Goal: Task Accomplishment & Management: Manage account settings

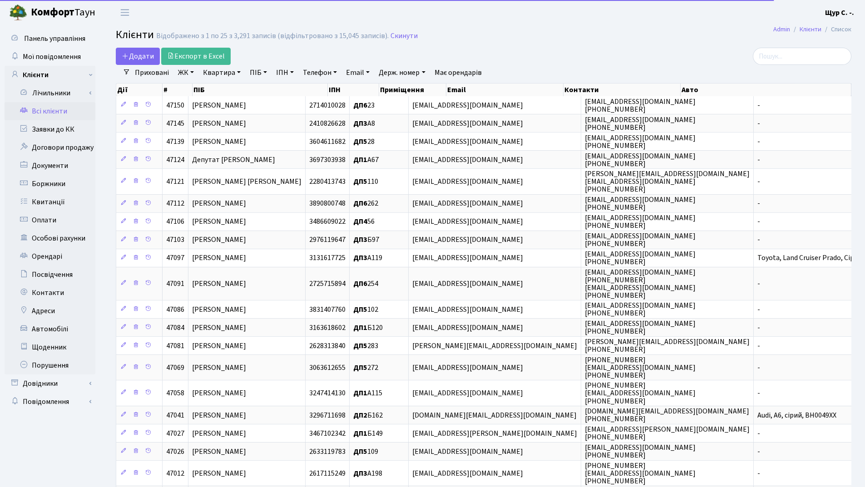
select select "25"
click at [217, 74] on link "Квартира" at bounding box center [221, 72] width 45 height 15
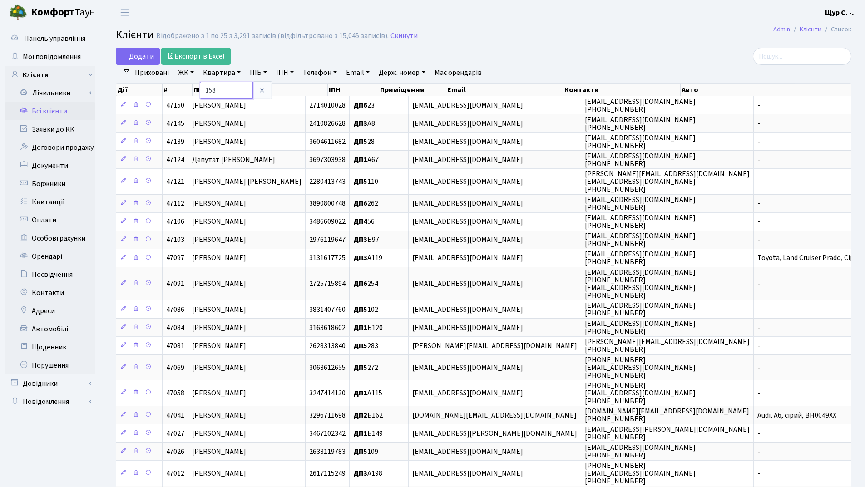
type input "158"
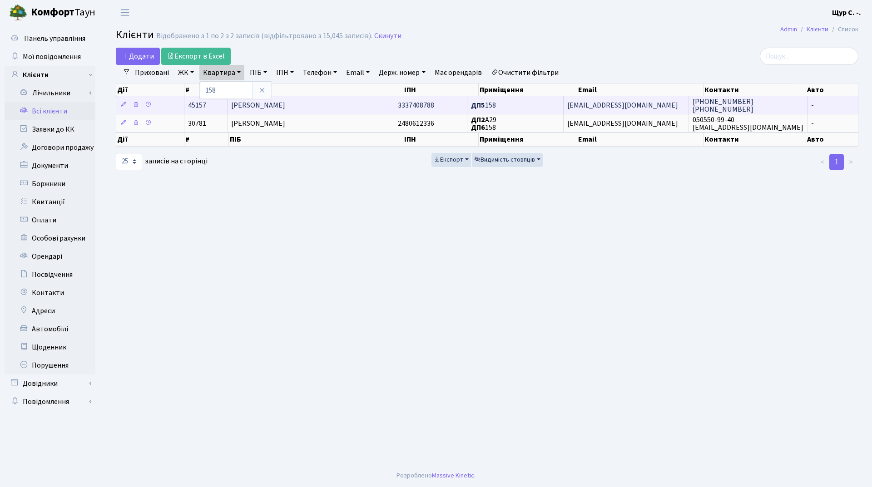
click at [285, 110] on span "Глинська Наталія Миколаївна" at bounding box center [258, 105] width 54 height 10
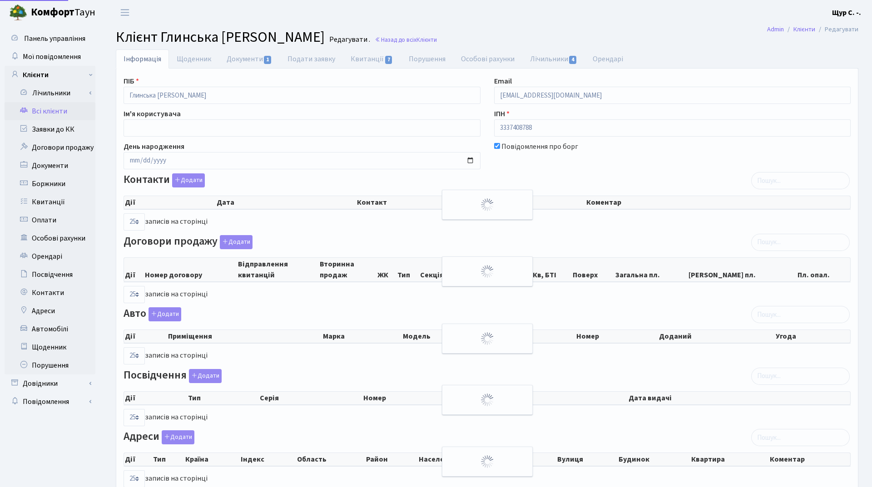
select select "25"
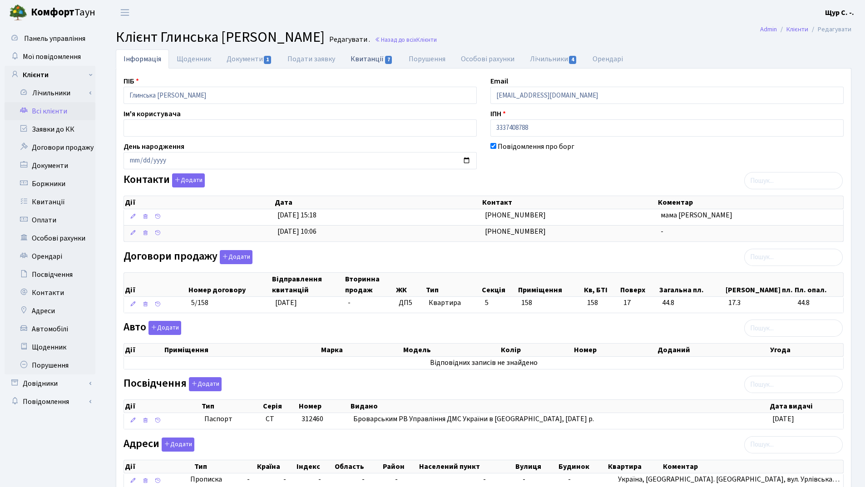
click at [362, 61] on link "Квитанції 7" at bounding box center [372, 58] width 58 height 19
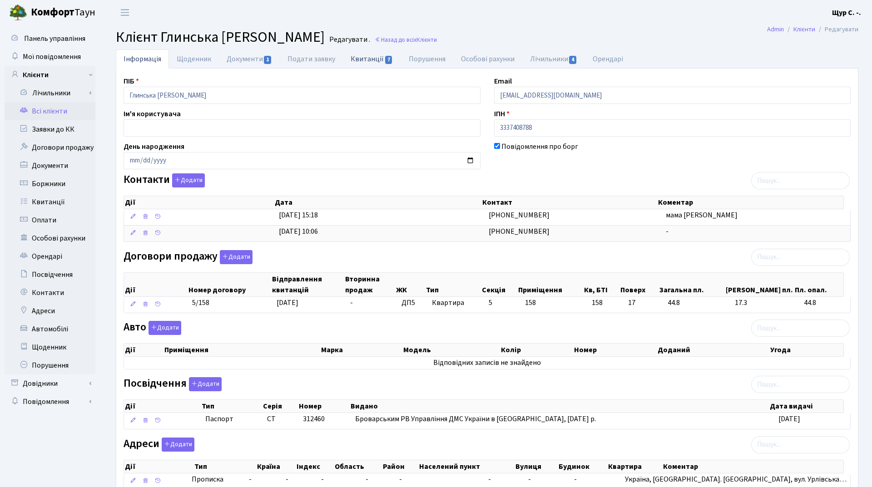
select select "25"
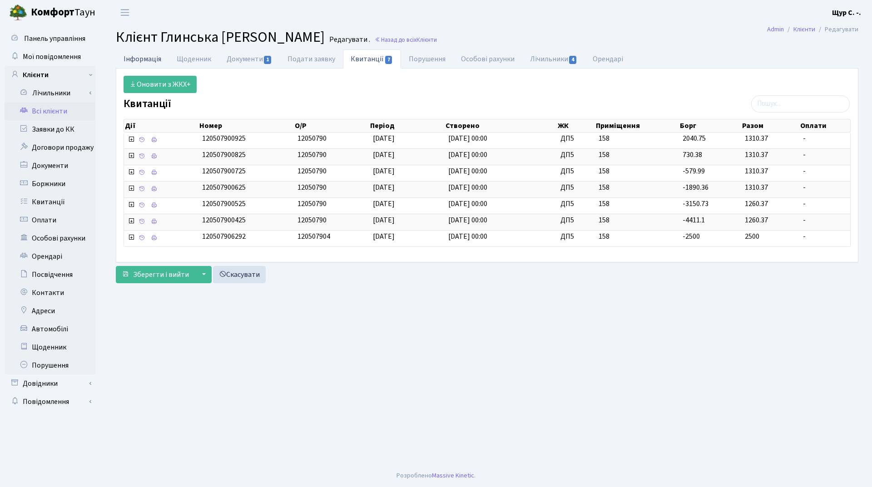
click at [156, 58] on link "Інформація" at bounding box center [142, 58] width 53 height 19
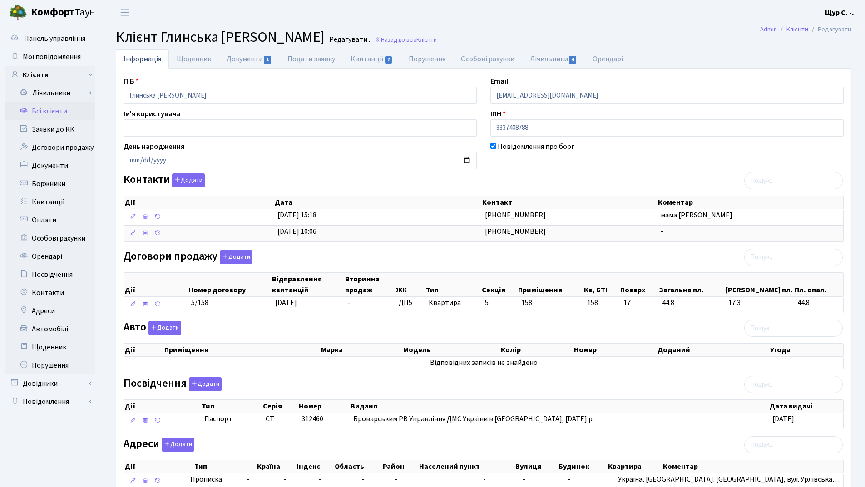
click at [63, 109] on link "Всі клієнти" at bounding box center [50, 111] width 91 height 18
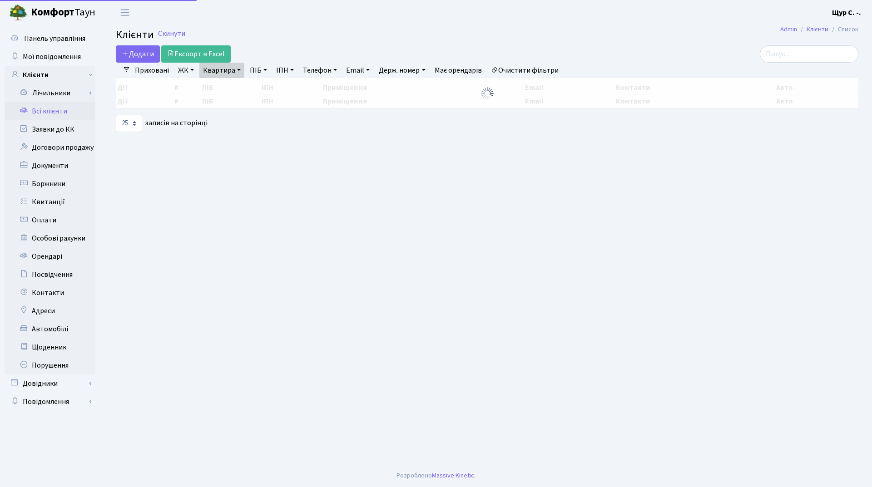
select select "25"
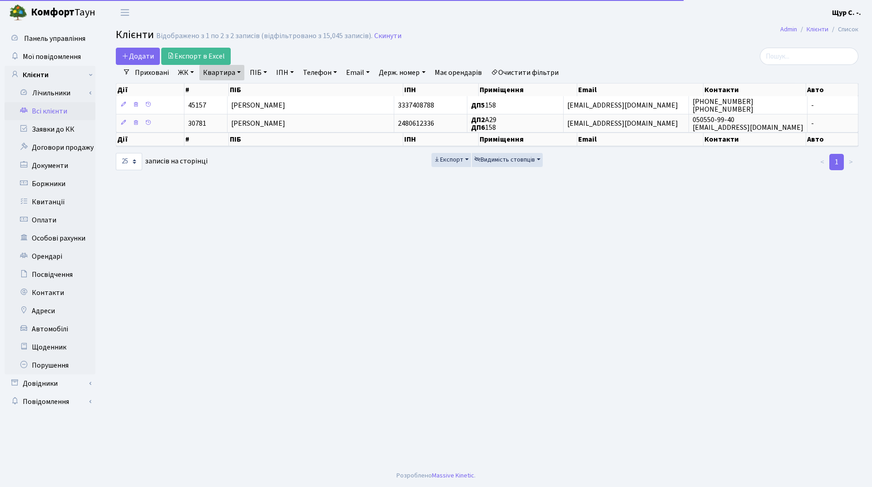
click at [240, 71] on link "Квартира" at bounding box center [221, 72] width 45 height 15
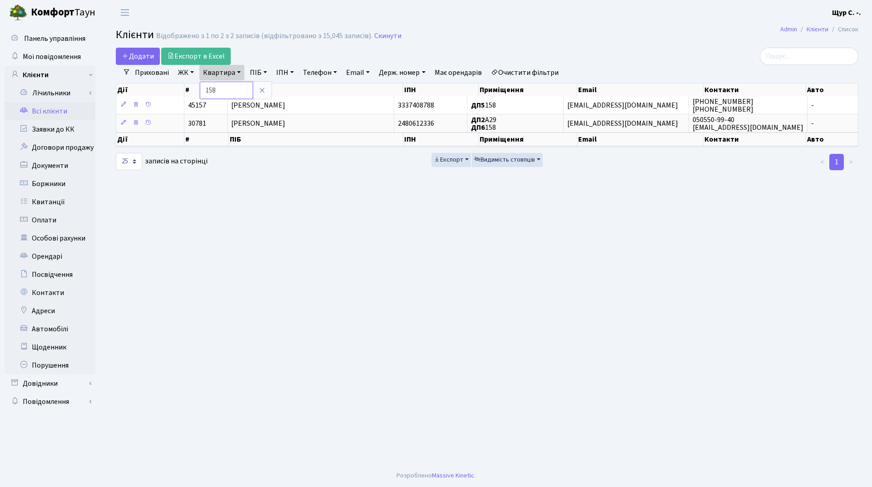
click at [232, 90] on input "158" at bounding box center [226, 90] width 53 height 17
type input "1"
type input "293"
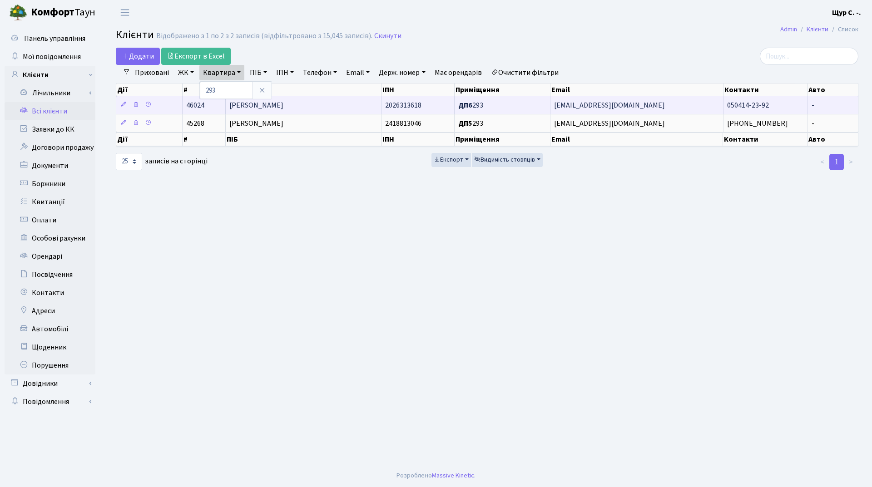
click at [283, 103] on span "[PERSON_NAME]" at bounding box center [256, 105] width 54 height 10
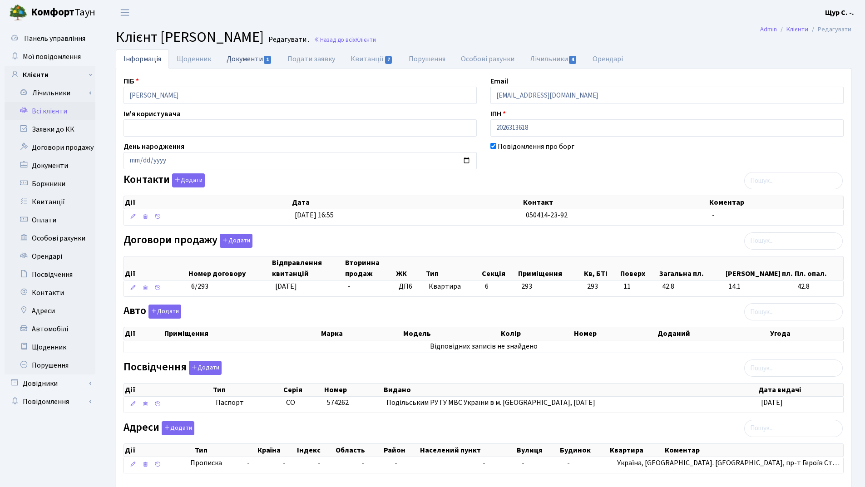
click at [241, 62] on link "Документи 1" at bounding box center [249, 58] width 61 height 19
select select "25"
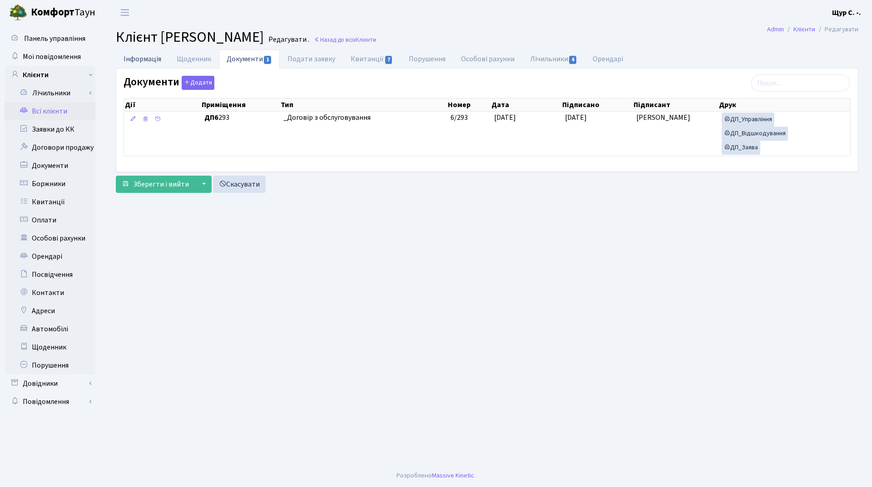
click at [136, 56] on link "Інформація" at bounding box center [142, 58] width 53 height 19
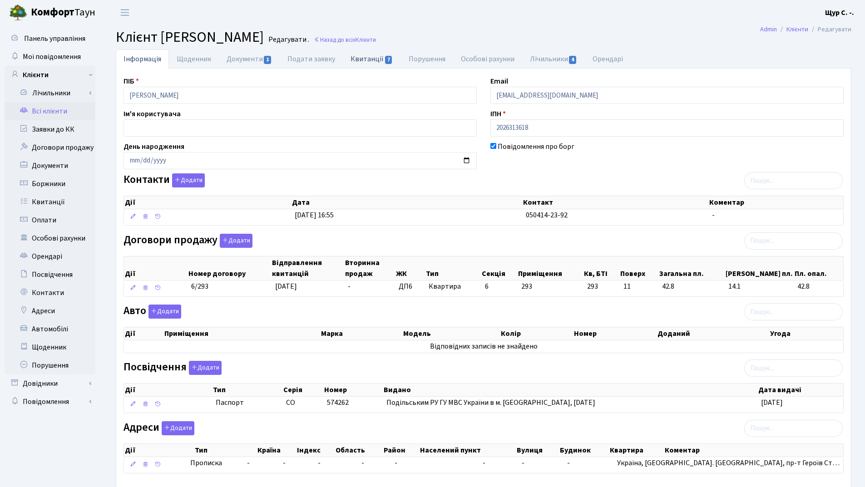
click at [361, 64] on link "Квитанції 7" at bounding box center [372, 58] width 58 height 19
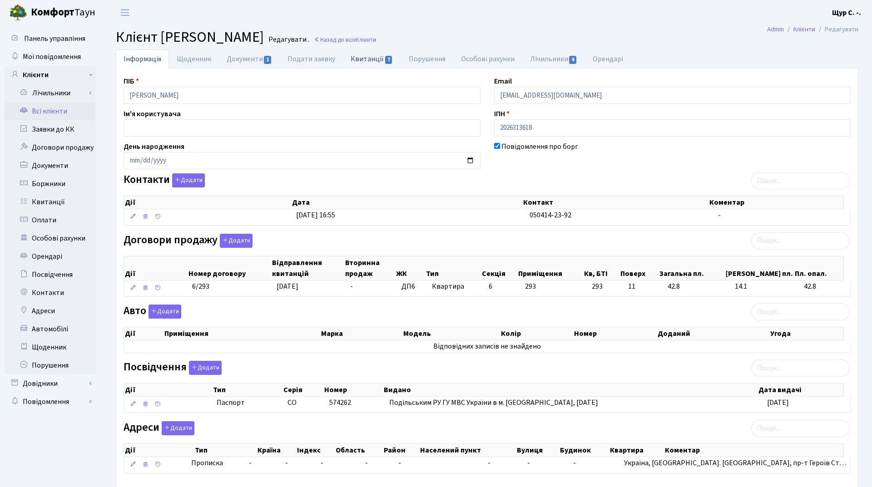
select select "25"
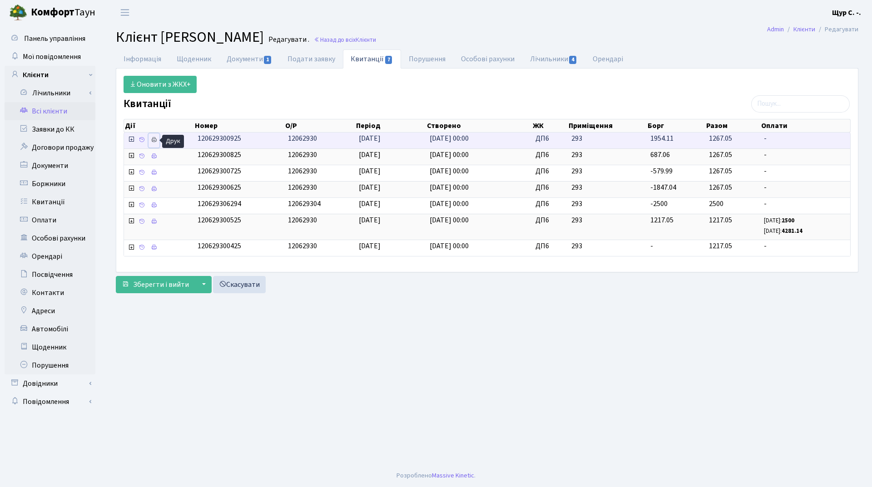
click at [153, 140] on icon at bounding box center [154, 140] width 6 height 6
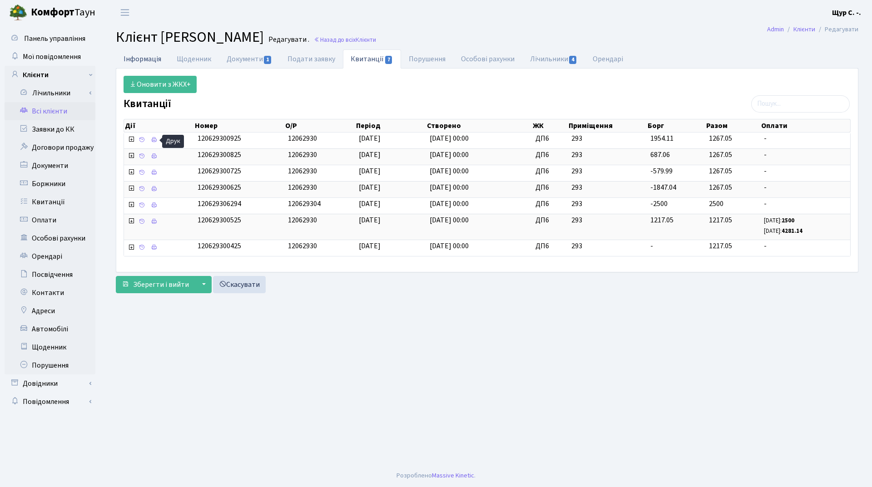
click at [151, 64] on link "Інформація" at bounding box center [142, 58] width 53 height 19
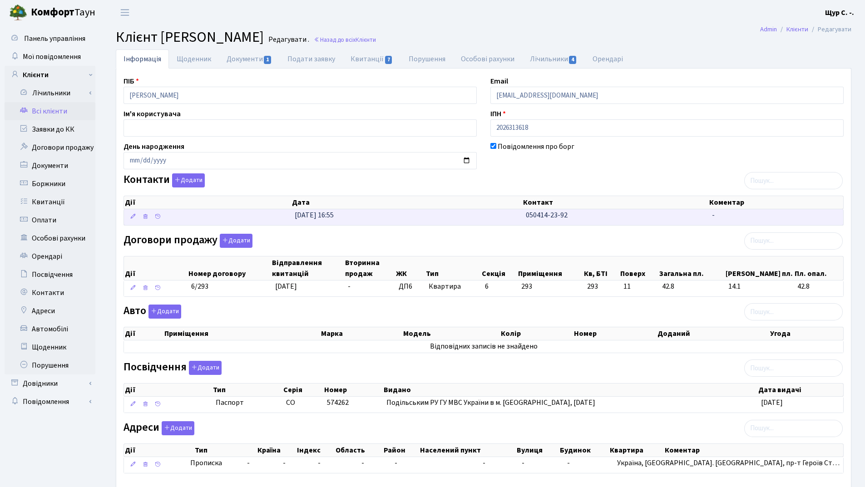
click at [492, 222] on td "[DATE] 16:55" at bounding box center [406, 217] width 231 height 16
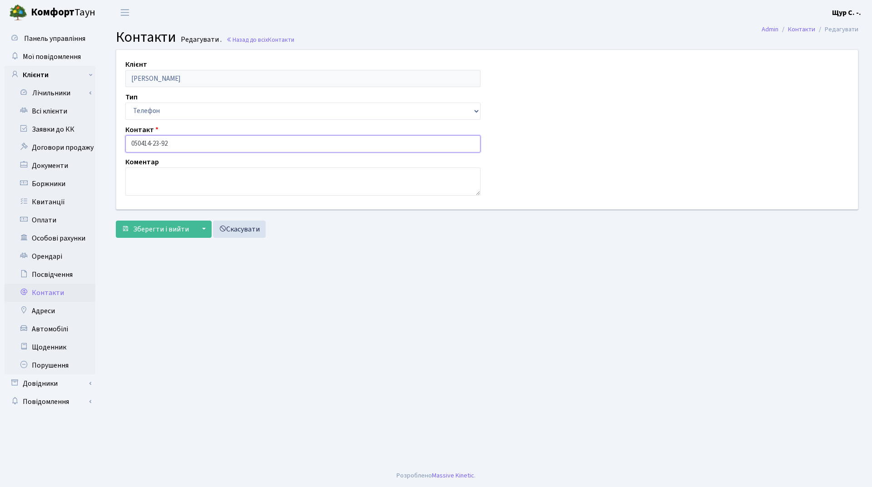
click at [140, 143] on input "050414-23-92" at bounding box center [302, 143] width 355 height 17
type input "[PHONE_NUMBER]"
click at [163, 229] on span "Зберегти і вийти" at bounding box center [161, 229] width 56 height 10
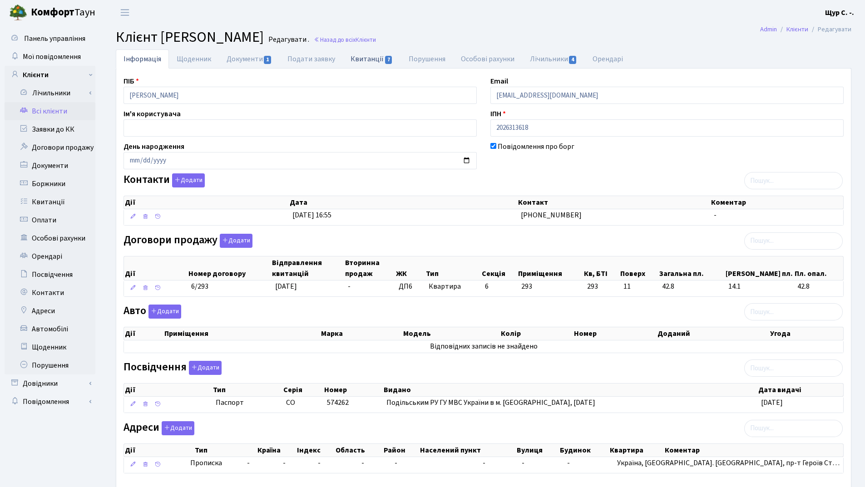
click at [363, 64] on link "Квитанції 7" at bounding box center [372, 58] width 58 height 19
select select "25"
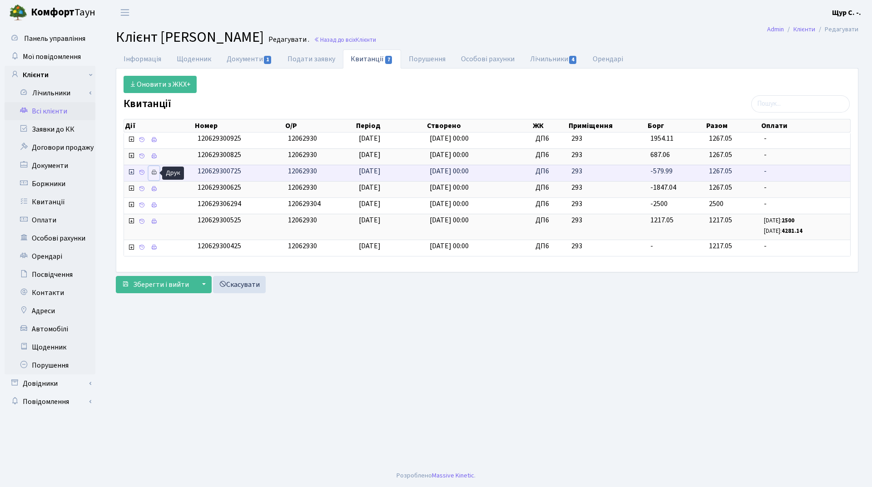
click at [155, 174] on icon at bounding box center [154, 172] width 6 height 6
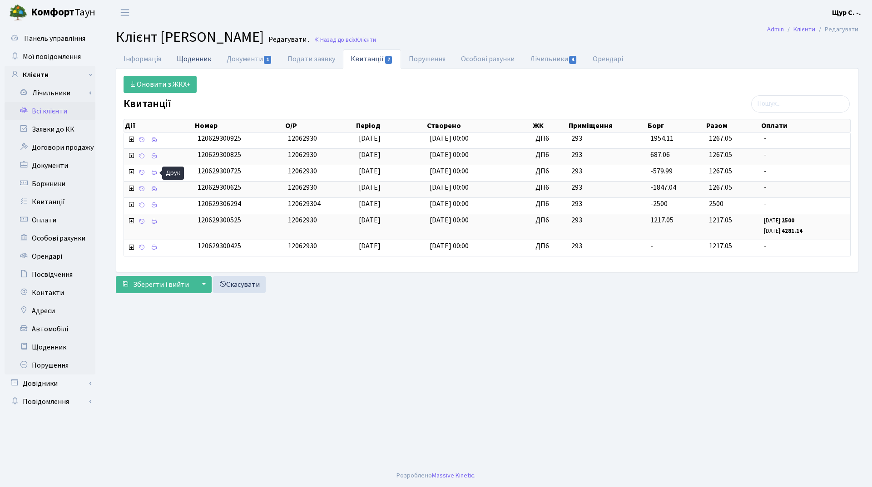
click at [201, 60] on link "Щоденник" at bounding box center [194, 58] width 50 height 19
select select "25"
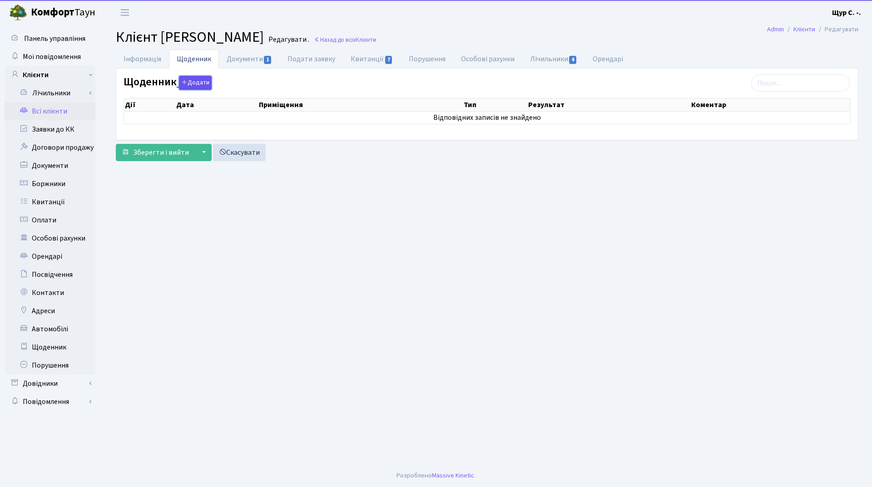
click at [188, 84] on button "Додати" at bounding box center [195, 83] width 33 height 14
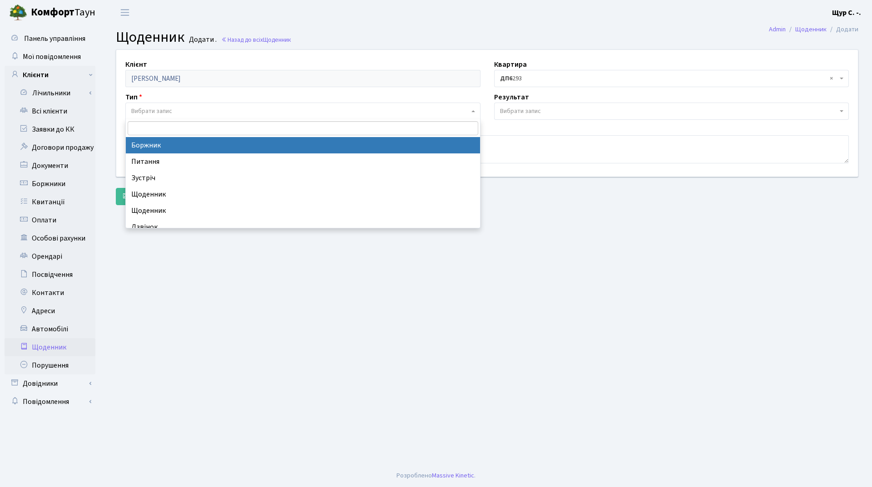
click at [176, 109] on span "Вибрати запис" at bounding box center [300, 111] width 338 height 9
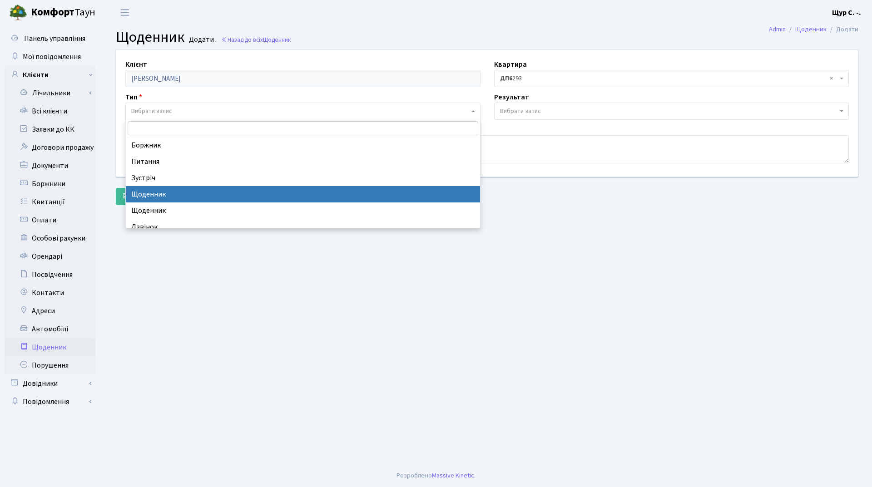
select select "11"
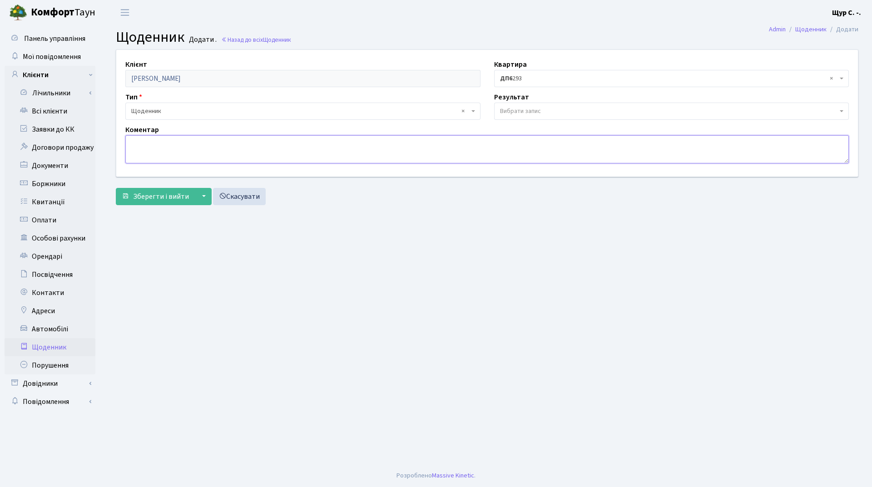
click at [153, 143] on textarea at bounding box center [486, 149] width 723 height 28
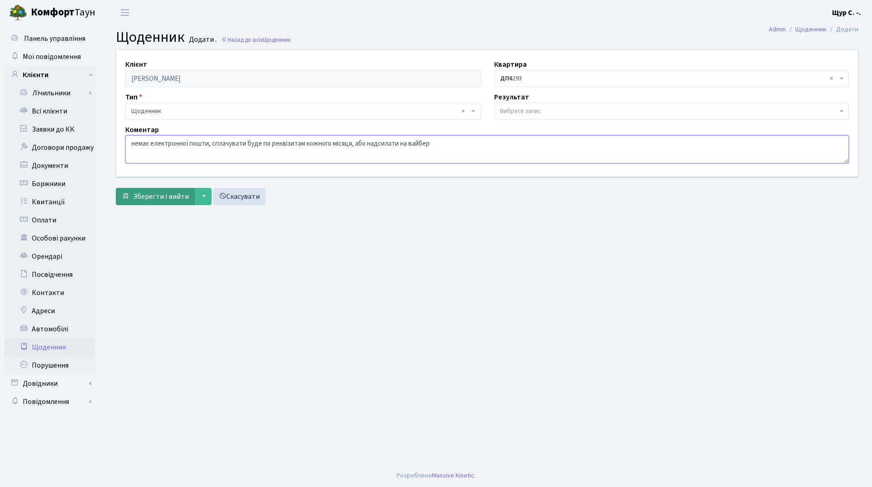
type textarea "немає електронної пошти, сплачувати буде по реквізитам кожного місяця, або надс…"
click at [157, 198] on span "Зберегти і вийти" at bounding box center [161, 197] width 56 height 10
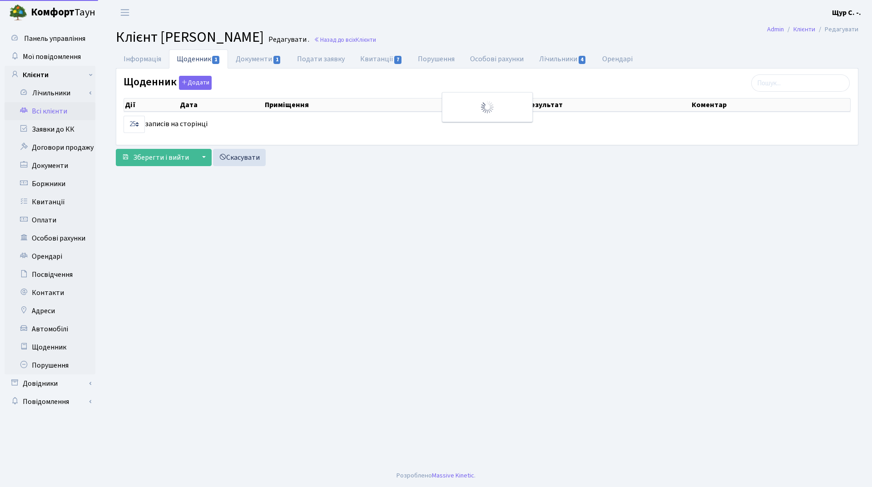
select select "25"
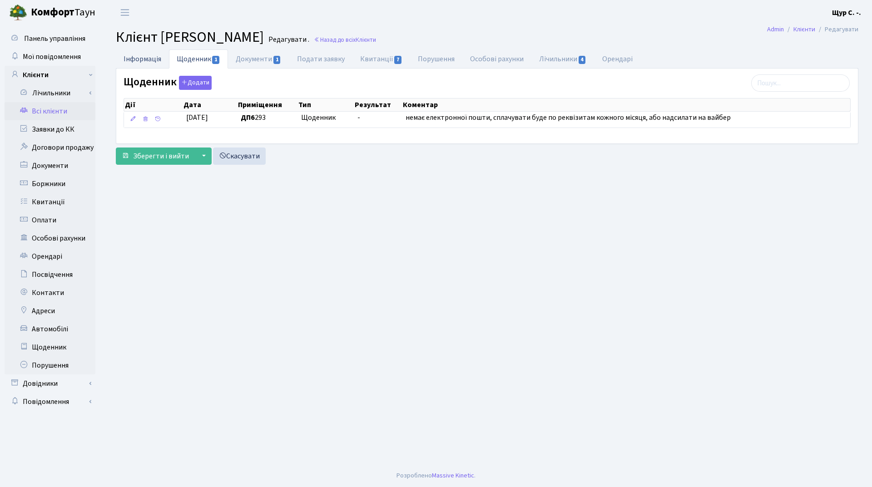
click at [135, 64] on link "Інформація" at bounding box center [142, 58] width 53 height 19
select select "25"
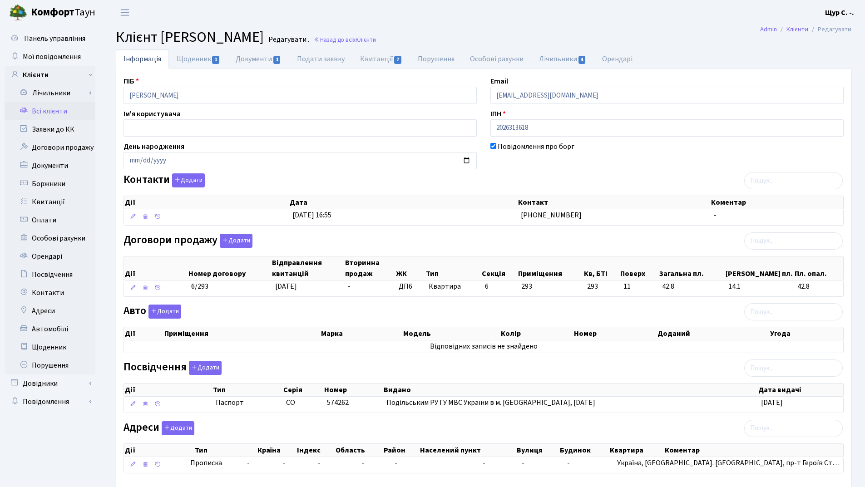
click at [58, 109] on link "Всі клієнти" at bounding box center [50, 111] width 91 height 18
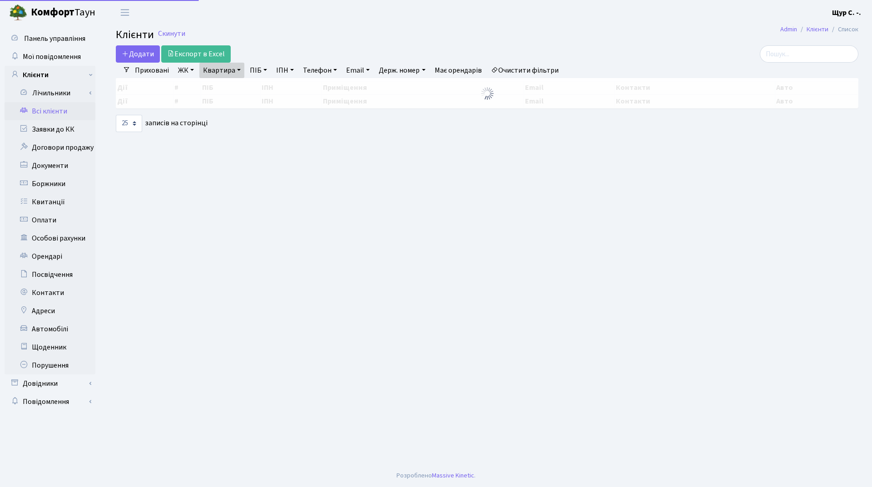
select select "25"
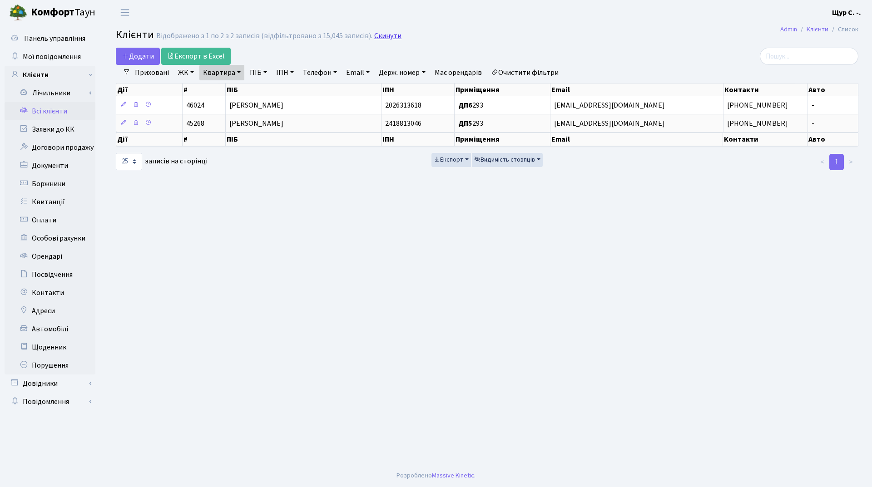
click at [381, 36] on link "Скинути" at bounding box center [387, 36] width 27 height 9
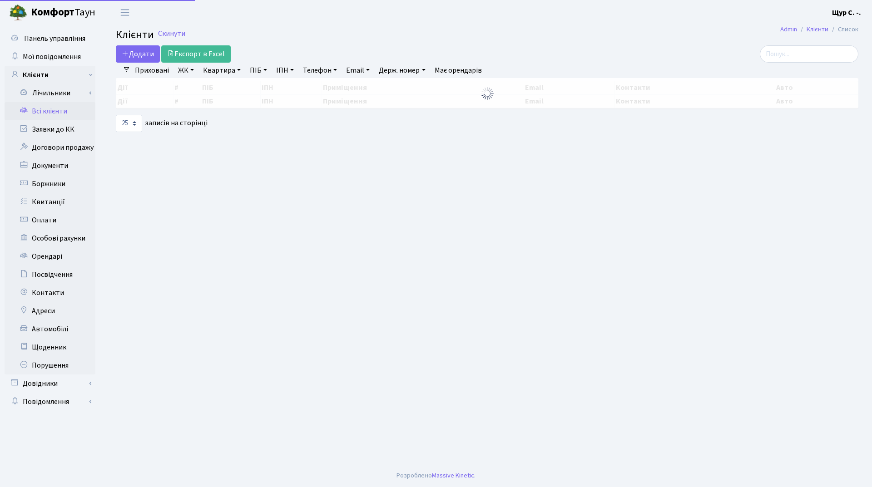
select select "25"
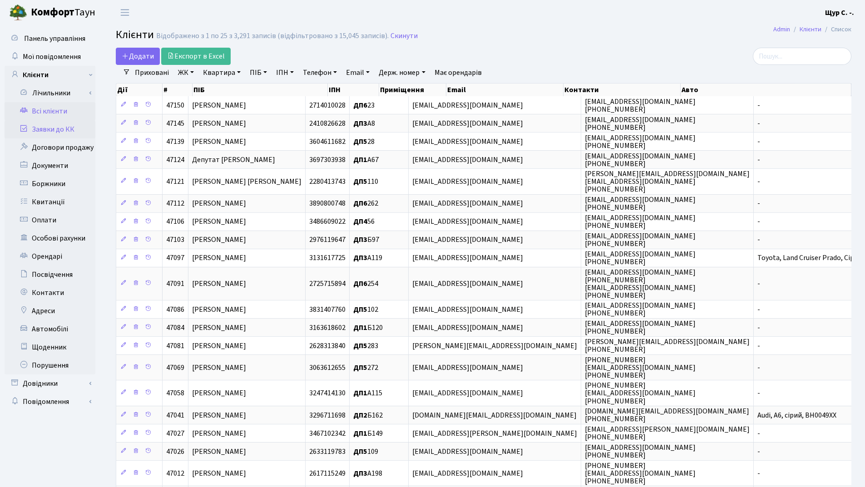
click at [61, 137] on link "Заявки до КК" at bounding box center [50, 129] width 91 height 18
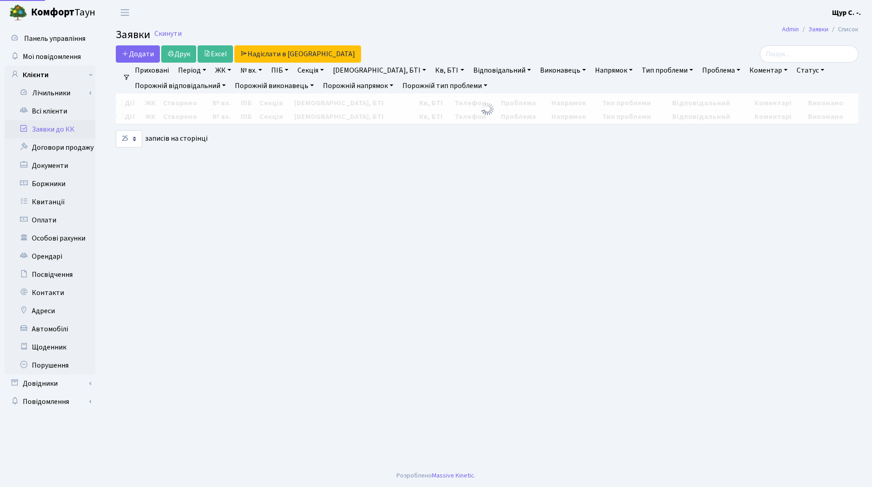
select select "25"
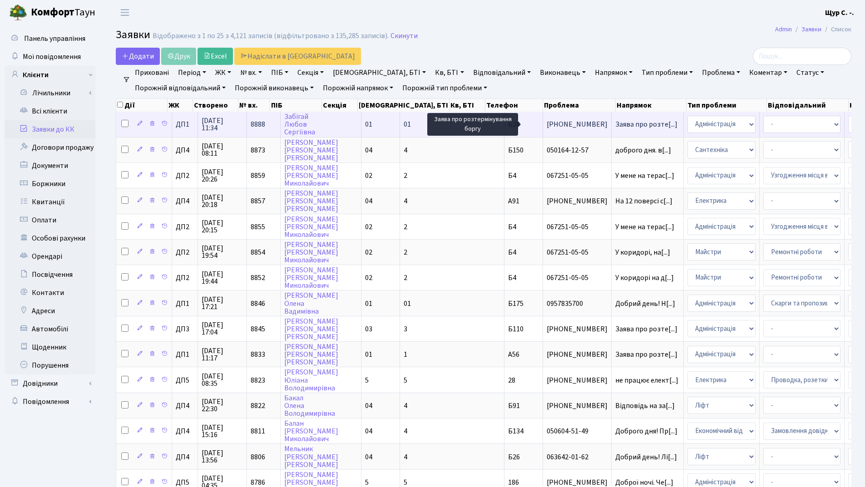
click at [615, 126] on span "Заява про розте[...]" at bounding box center [646, 124] width 62 height 10
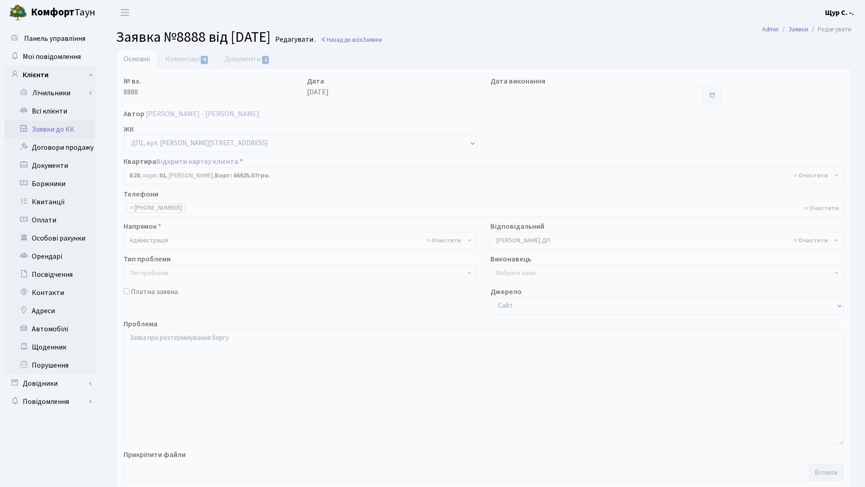
select select "30163"
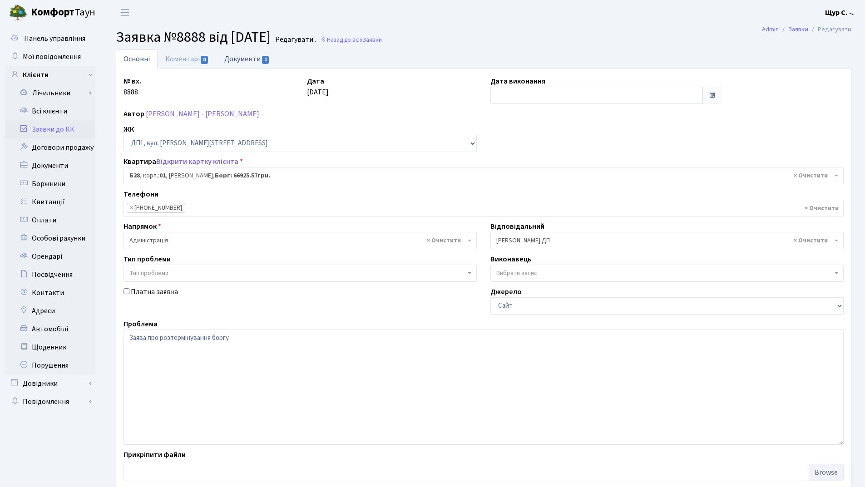
click at [241, 59] on link "Документи 1" at bounding box center [247, 58] width 61 height 19
select select "25"
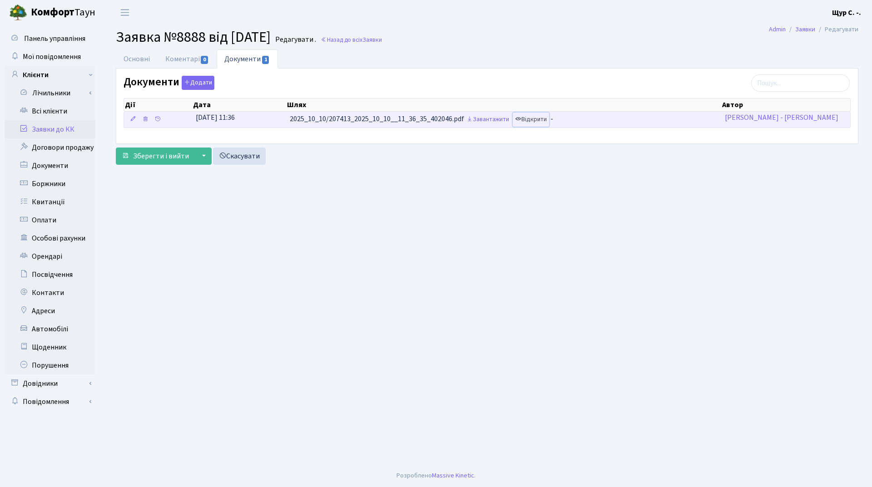
click at [537, 123] on link "Відкрити" at bounding box center [531, 120] width 36 height 14
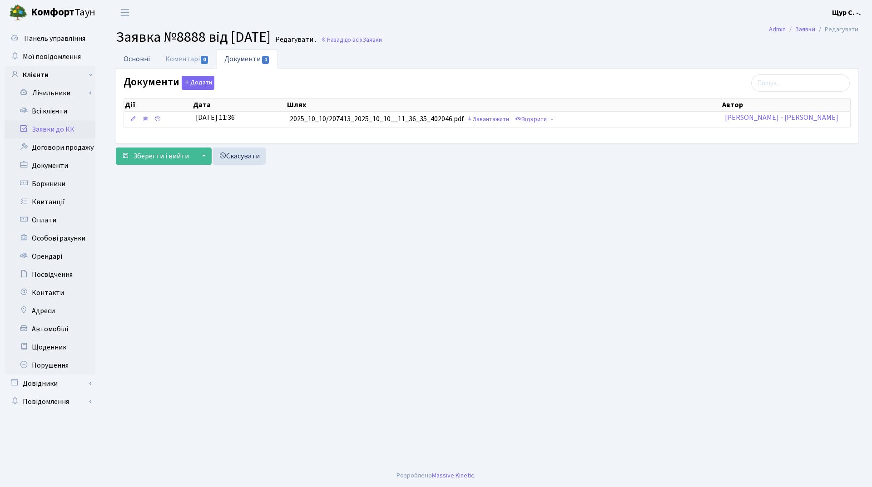
click at [137, 56] on link "Основні" at bounding box center [137, 58] width 42 height 19
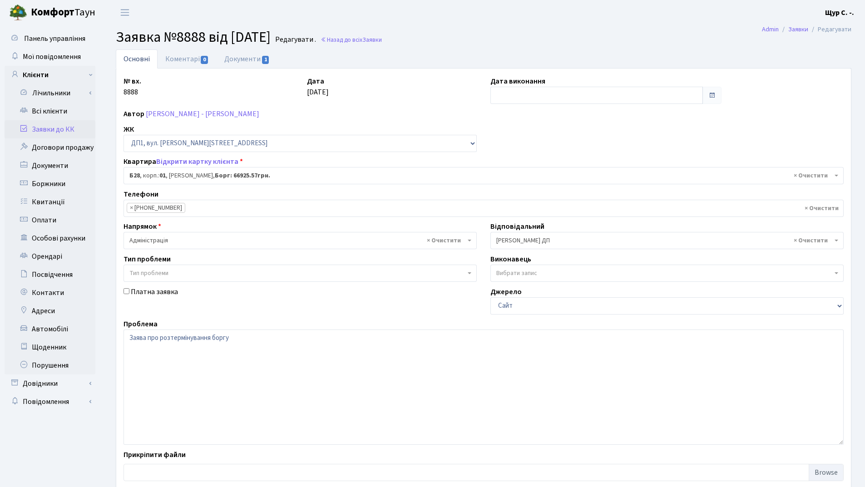
click at [61, 125] on link "Заявки до КК" at bounding box center [50, 129] width 91 height 18
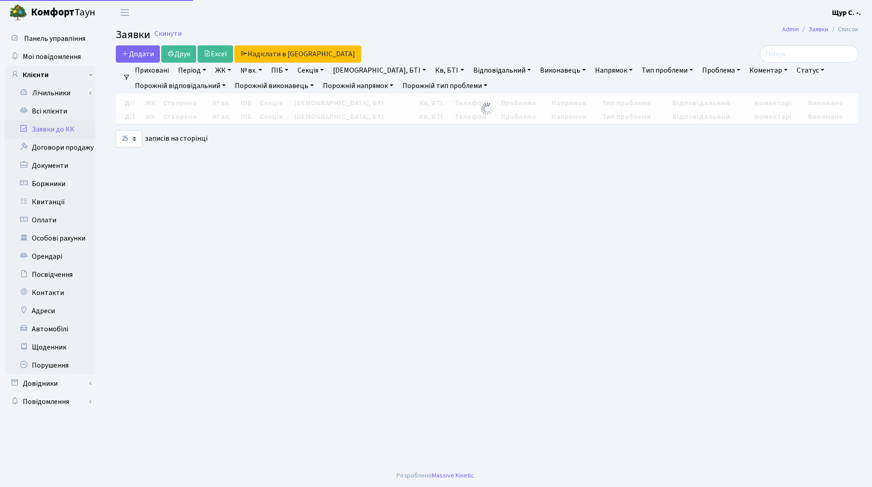
select select "25"
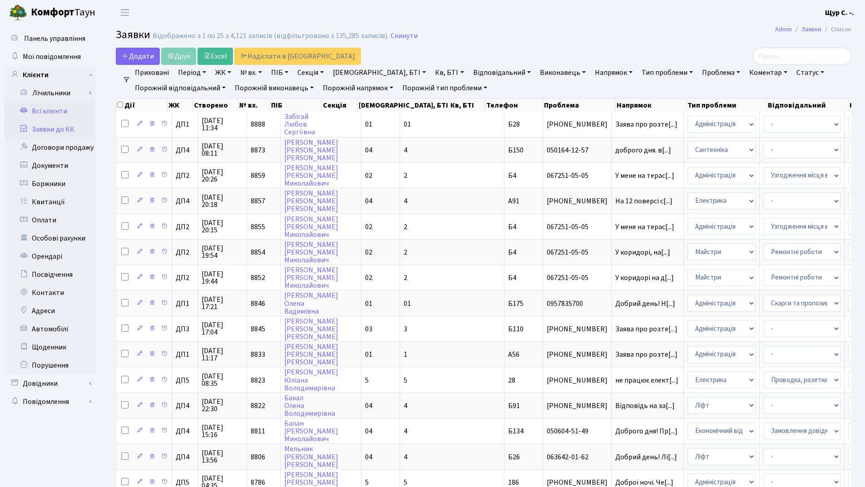
click at [56, 110] on link "Всі клієнти" at bounding box center [50, 111] width 91 height 18
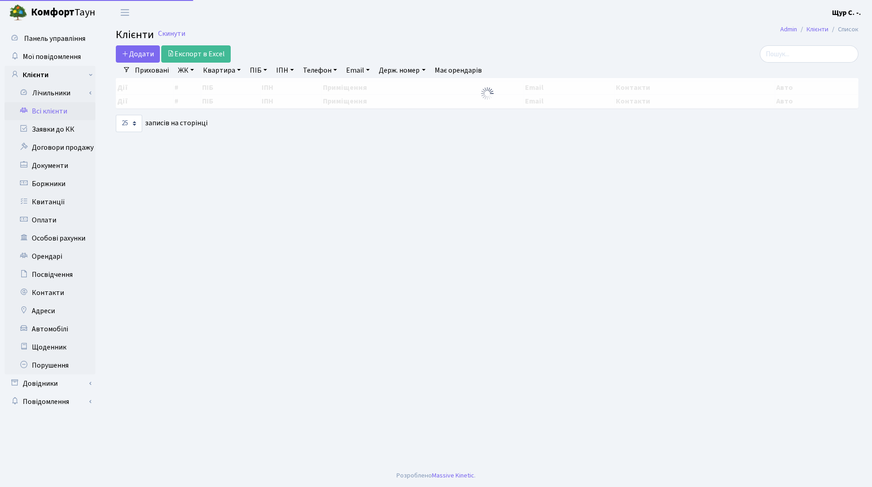
select select "25"
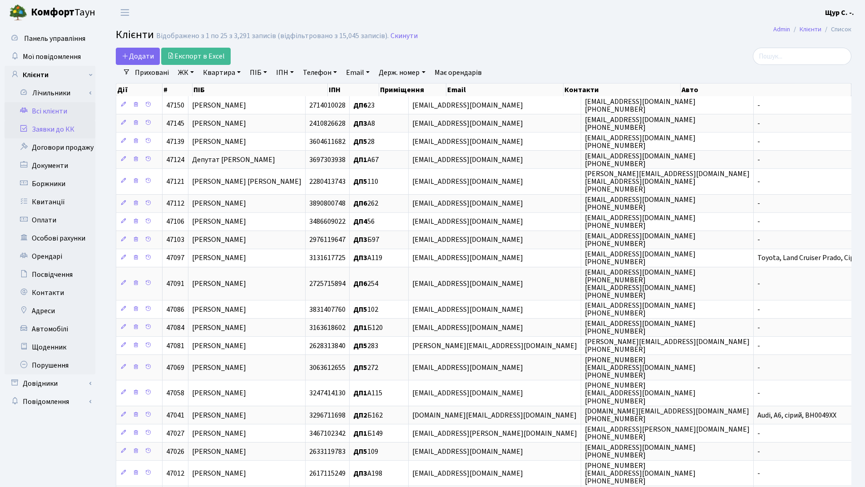
click at [46, 132] on link "Заявки до КК" at bounding box center [50, 129] width 91 height 18
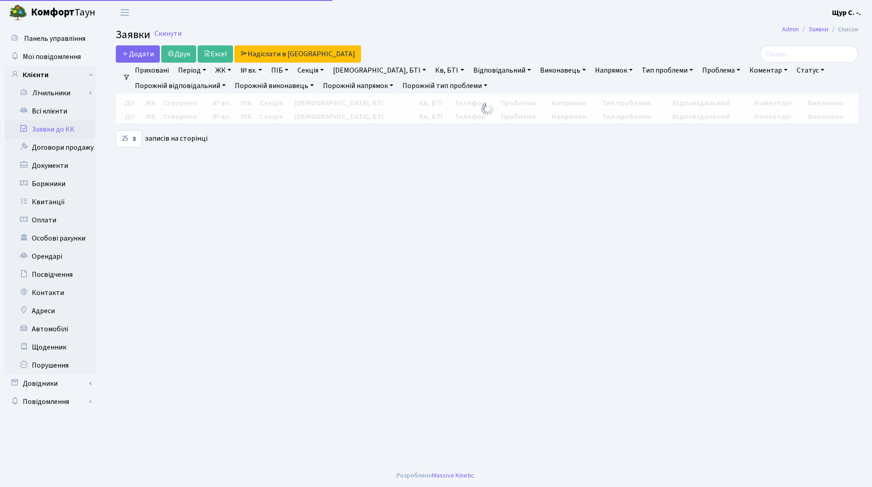
select select "25"
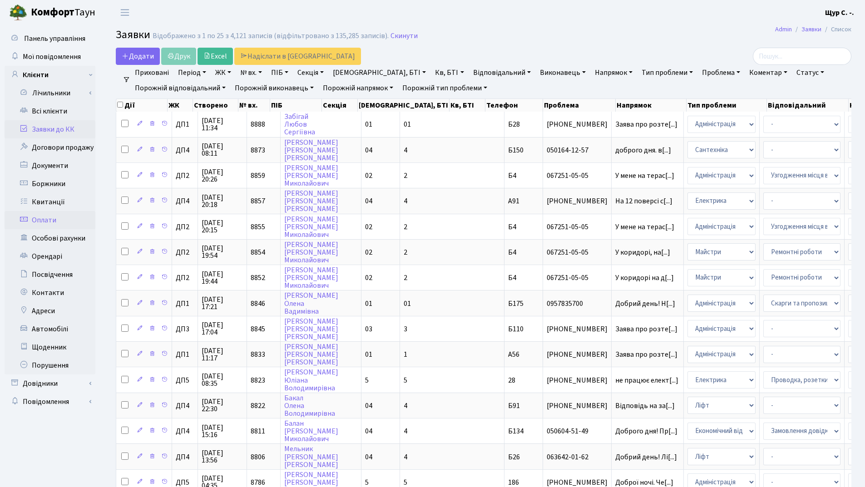
click at [57, 219] on link "Оплати" at bounding box center [50, 220] width 91 height 18
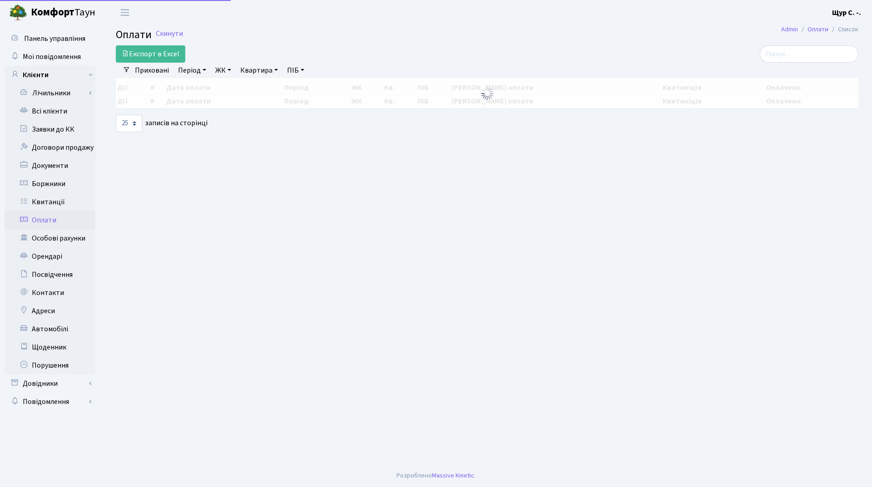
select select "25"
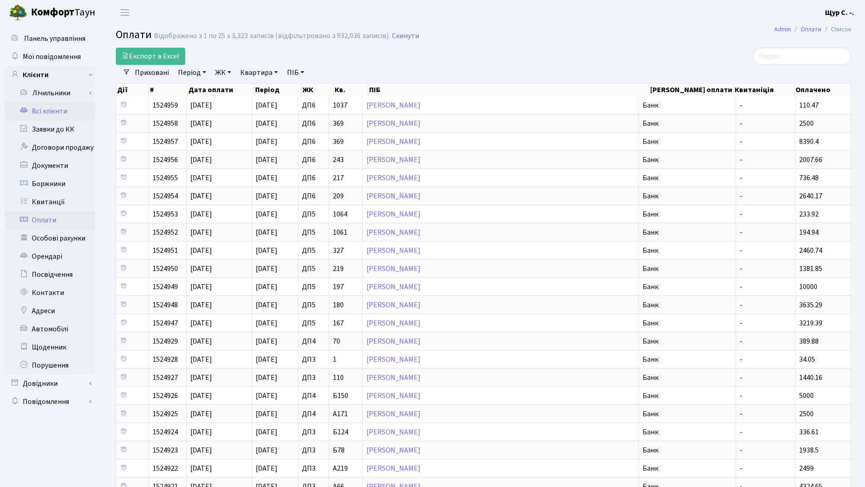
click at [54, 112] on link "Всі клієнти" at bounding box center [50, 111] width 91 height 18
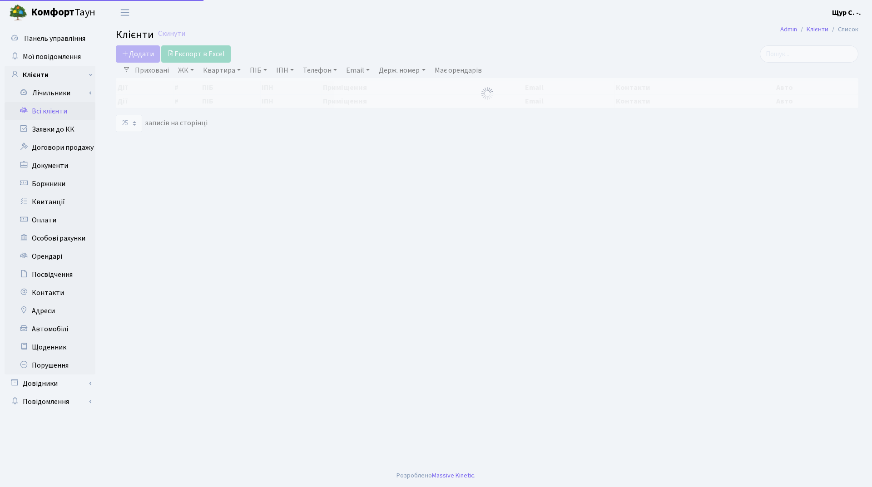
select select "25"
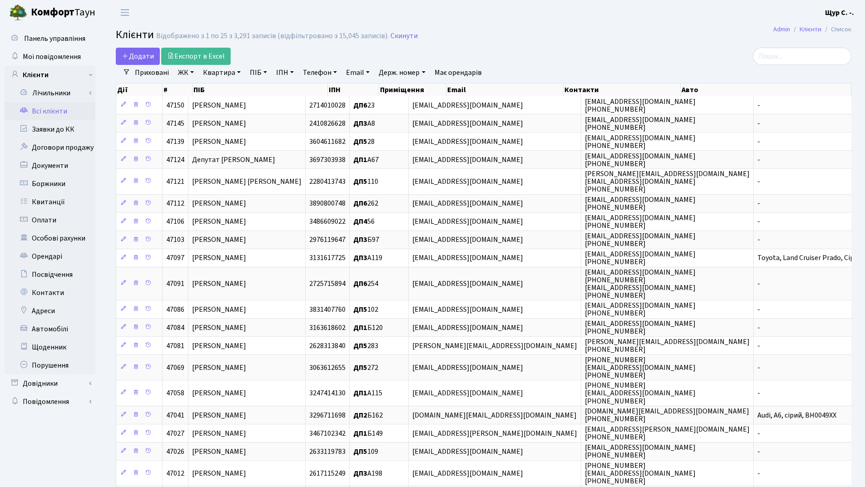
scroll to position [169, 0]
